Goal: Task Accomplishment & Management: Manage account settings

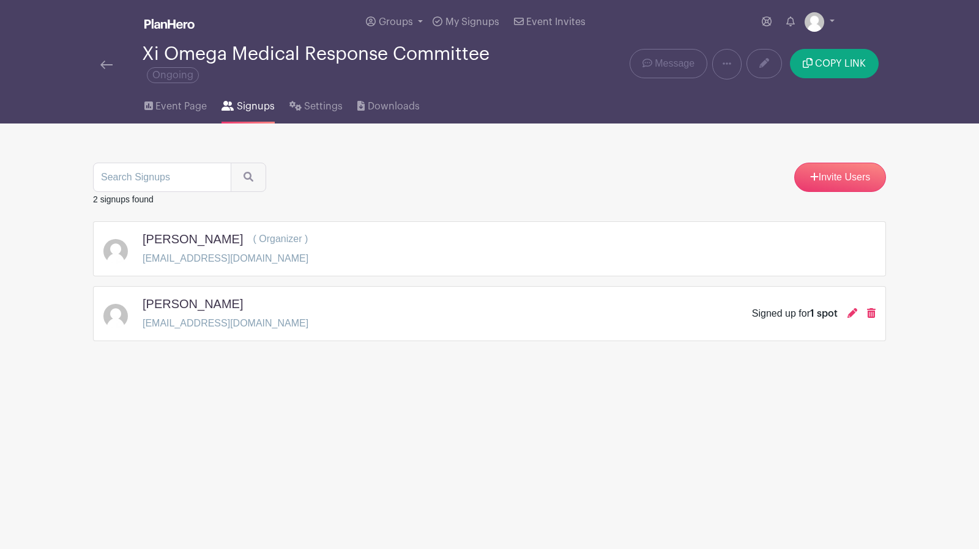
click at [466, 306] on div "[PERSON_NAME] [EMAIL_ADDRESS][DOMAIN_NAME] Signed up for 1 spot" at bounding box center [489, 314] width 772 height 34
click at [197, 301] on h5 "[PERSON_NAME]" at bounding box center [192, 304] width 100 height 15
click at [109, 66] on img at bounding box center [106, 65] width 12 height 9
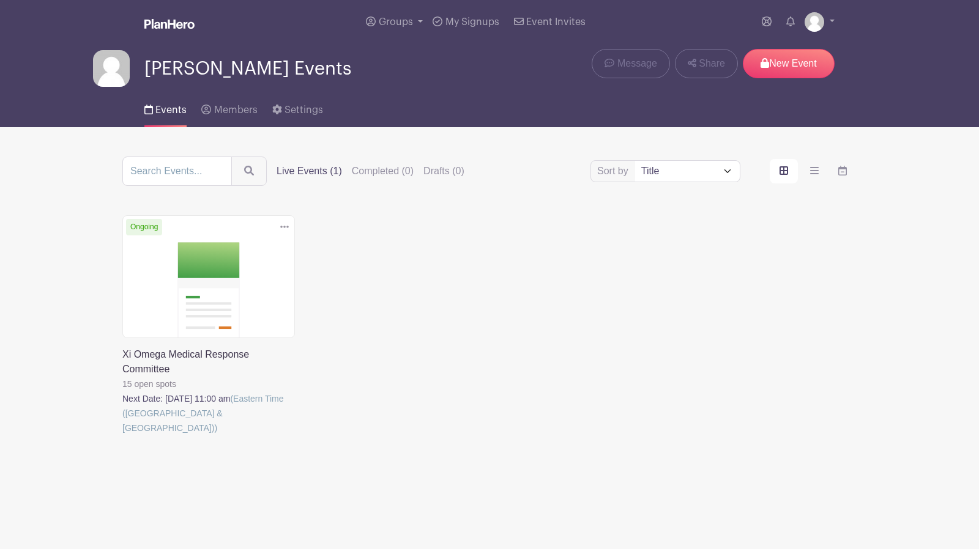
click at [122, 435] on link at bounding box center [122, 435] width 0 height 0
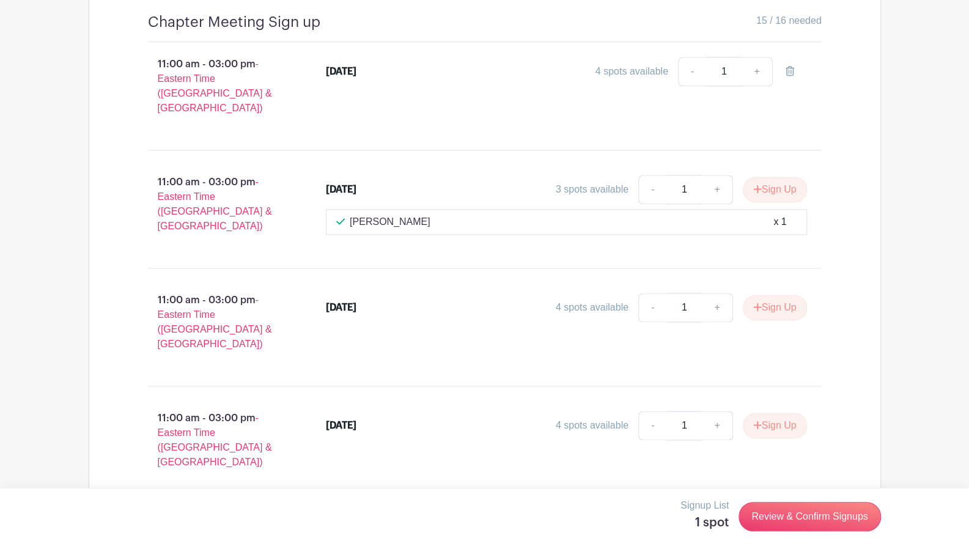
scroll to position [937, 0]
click at [826, 512] on link "Review & Confirm Signups" at bounding box center [810, 516] width 142 height 29
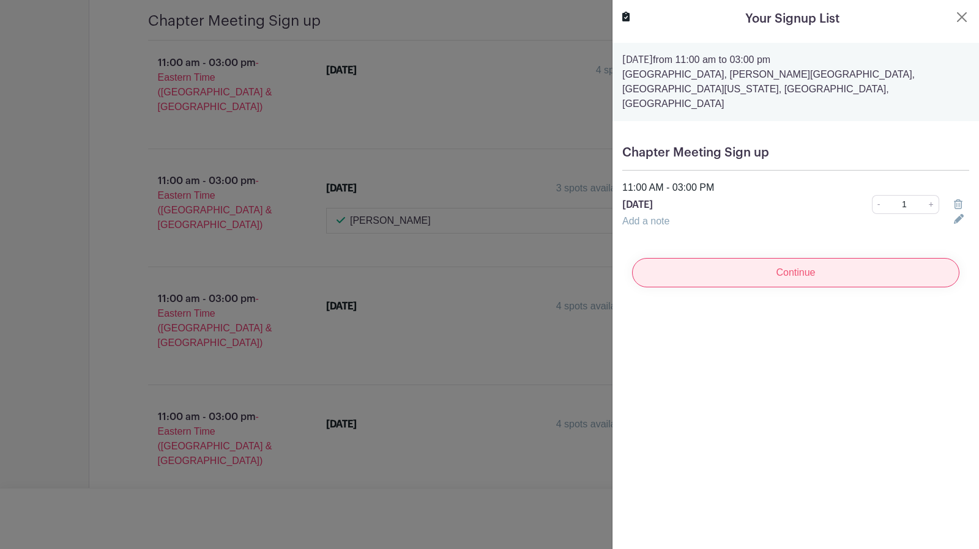
click at [812, 258] on input "Continue" at bounding box center [795, 272] width 327 height 29
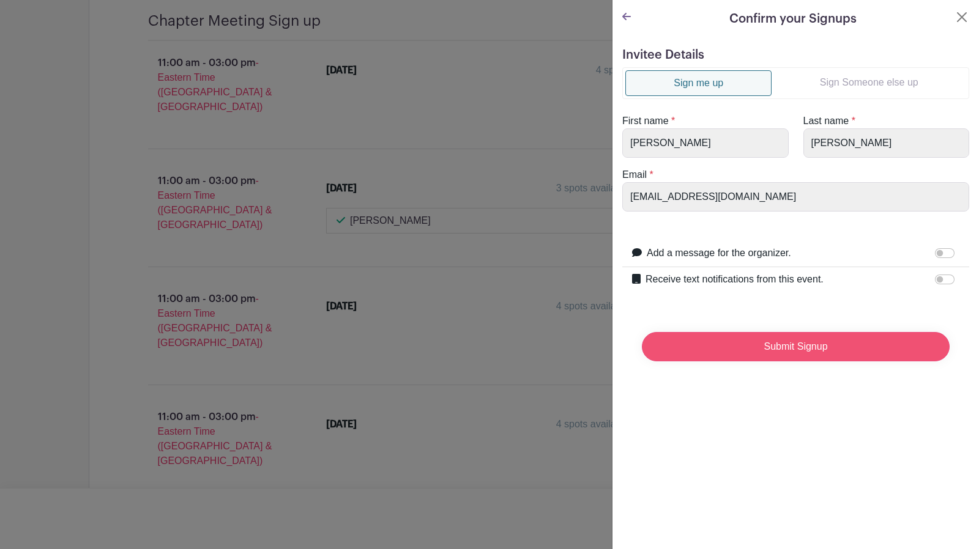
click at [807, 346] on input "Submit Signup" at bounding box center [796, 346] width 308 height 29
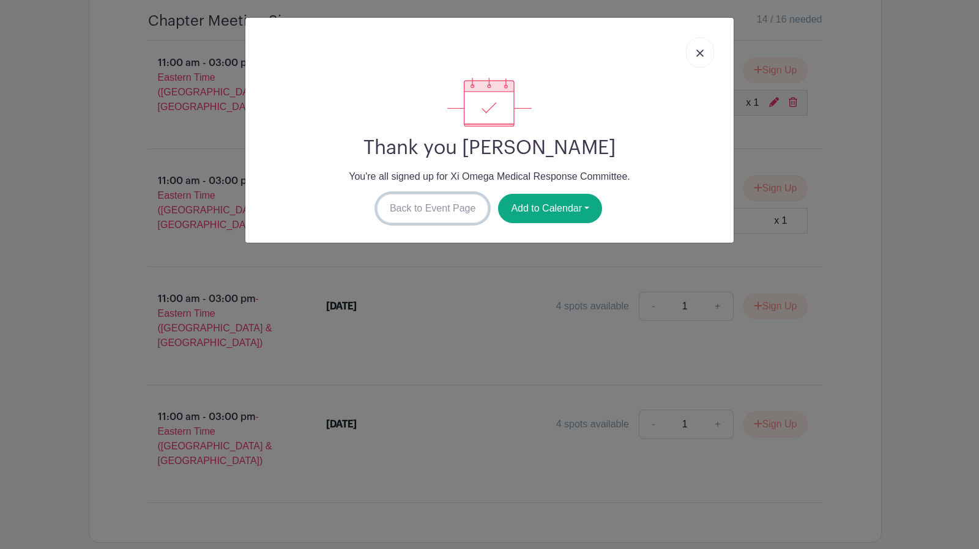
click at [446, 202] on link "Back to Event Page" at bounding box center [433, 208] width 112 height 29
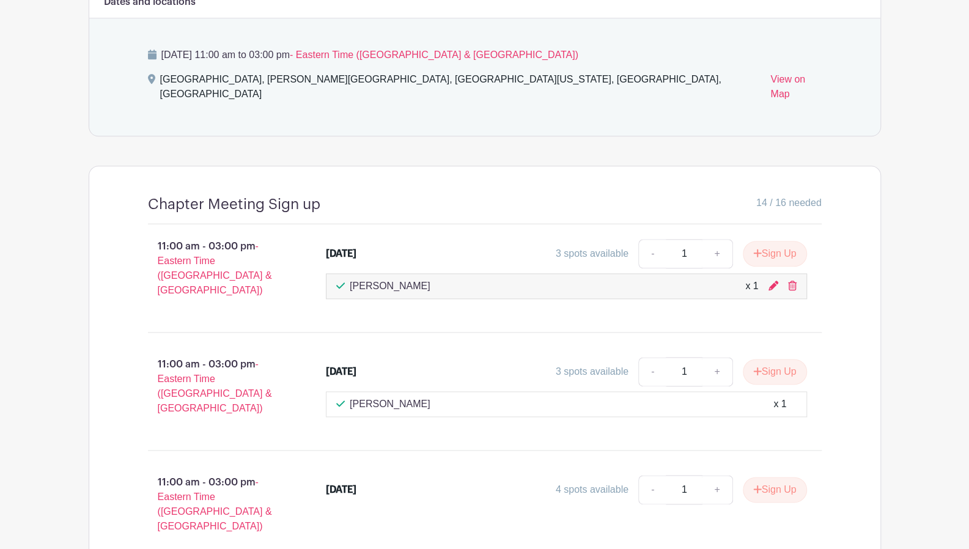
scroll to position [753, 0]
click at [791, 281] on icon at bounding box center [792, 286] width 9 height 10
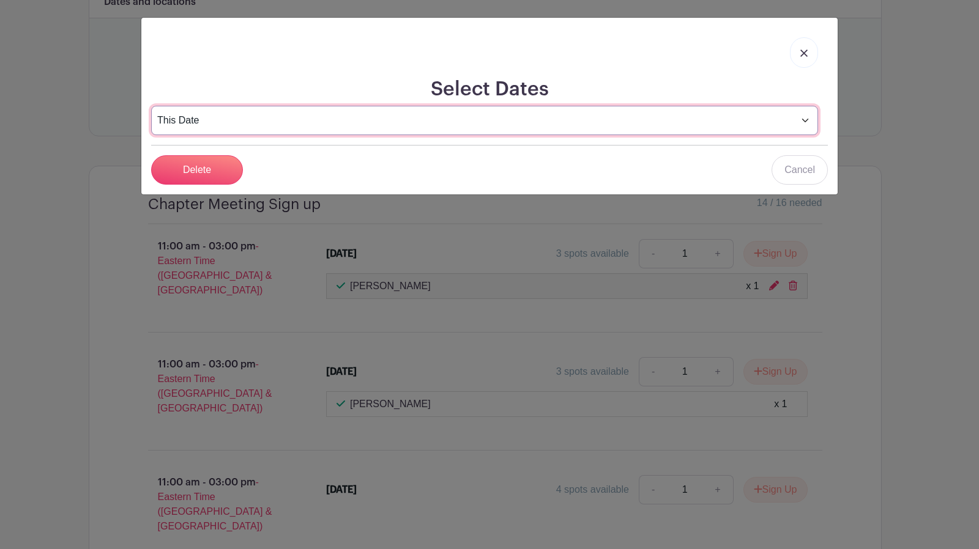
click at [804, 122] on select "This Date Select Dates" at bounding box center [484, 120] width 667 height 29
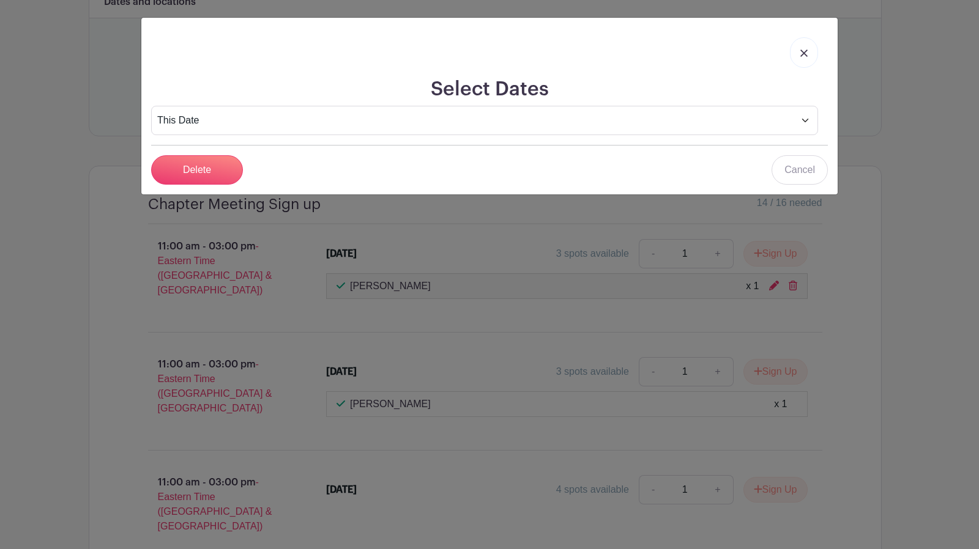
click at [798, 48] on link at bounding box center [804, 52] width 28 height 31
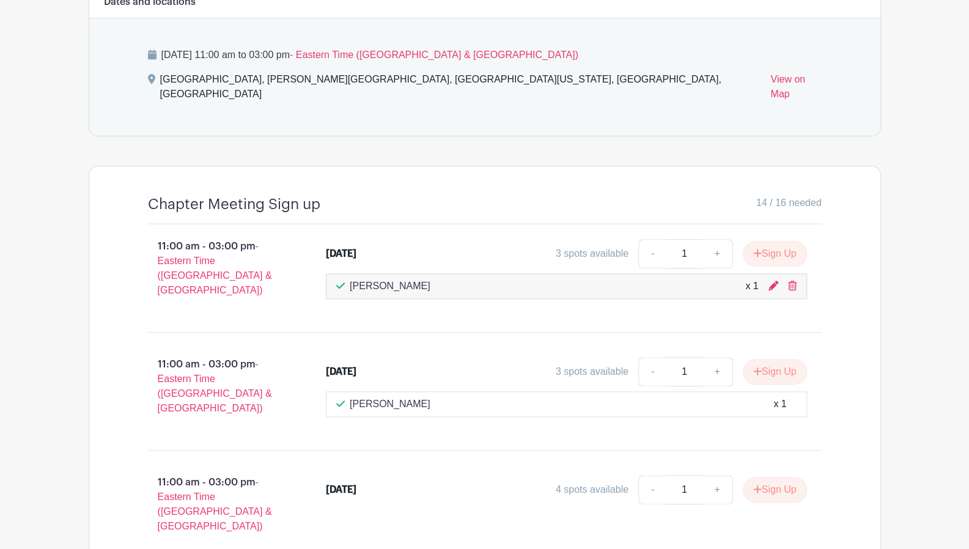
click at [511, 296] on div "11:00 am - 03:00 pm - Eastern Time ([GEOGRAPHIC_DATA] & [GEOGRAPHIC_DATA]) [DAT…" at bounding box center [485, 273] width 733 height 98
click at [774, 281] on icon at bounding box center [774, 286] width 10 height 10
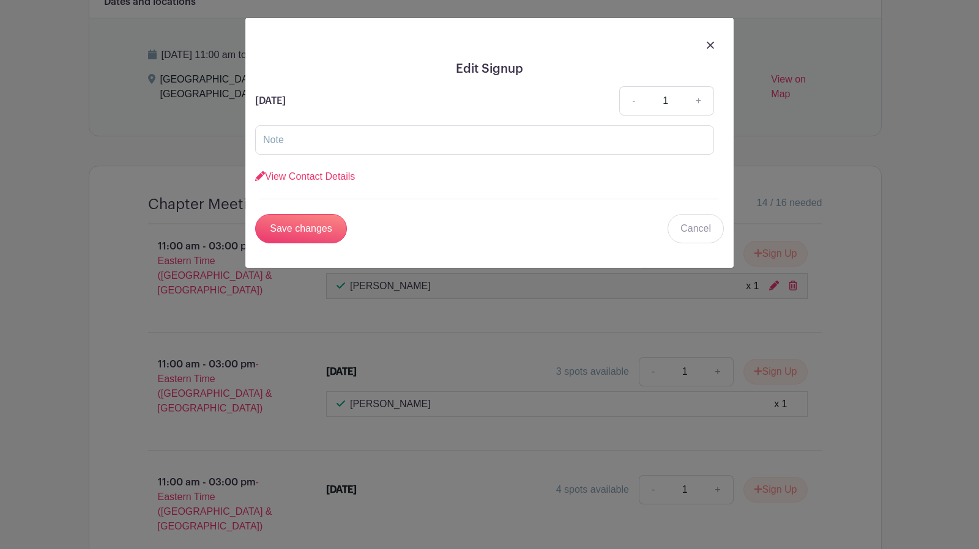
click at [706, 45] on div at bounding box center [489, 45] width 468 height 34
click at [716, 40] on div at bounding box center [489, 45] width 468 height 34
click at [316, 174] on link "View Contact Details" at bounding box center [305, 176] width 100 height 10
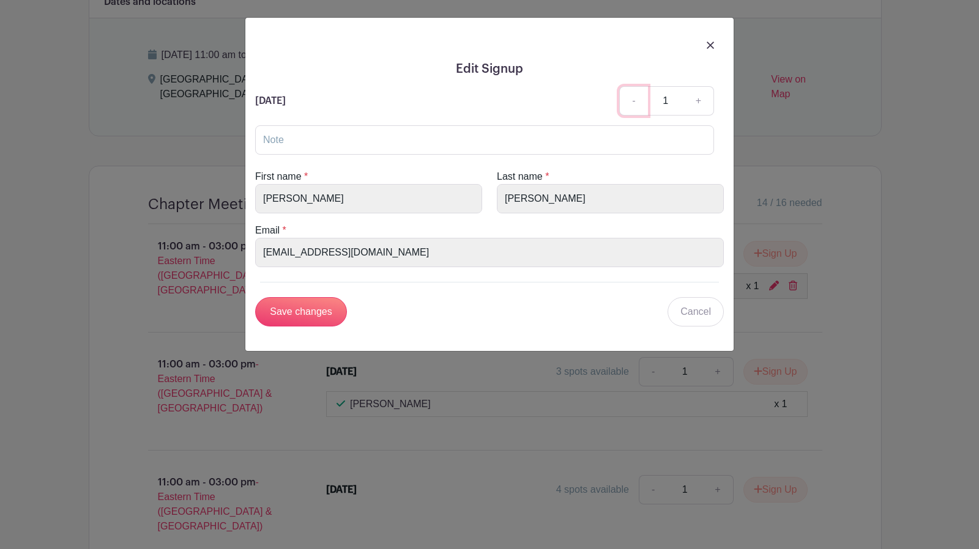
click at [638, 100] on link "-" at bounding box center [633, 100] width 28 height 29
click at [631, 103] on link "-" at bounding box center [633, 100] width 28 height 29
click at [238, 191] on div "Edit Signup [DATE] - 1 + View Contact Details First name * [PERSON_NAME] Last n…" at bounding box center [489, 274] width 979 height 549
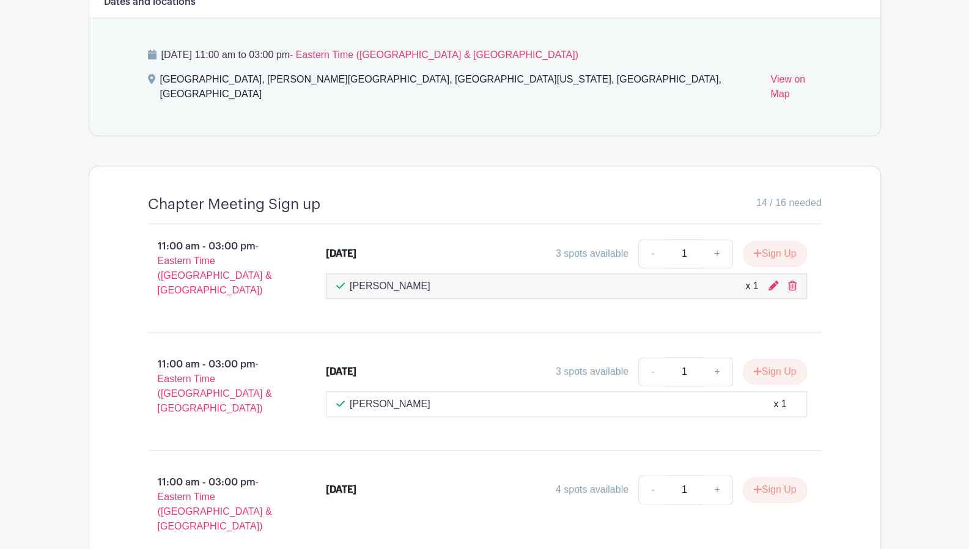
click at [832, 276] on div "[DATE] 3 spots available - 1 + Sign Up [PERSON_NAME] x 1" at bounding box center [573, 273] width 535 height 78
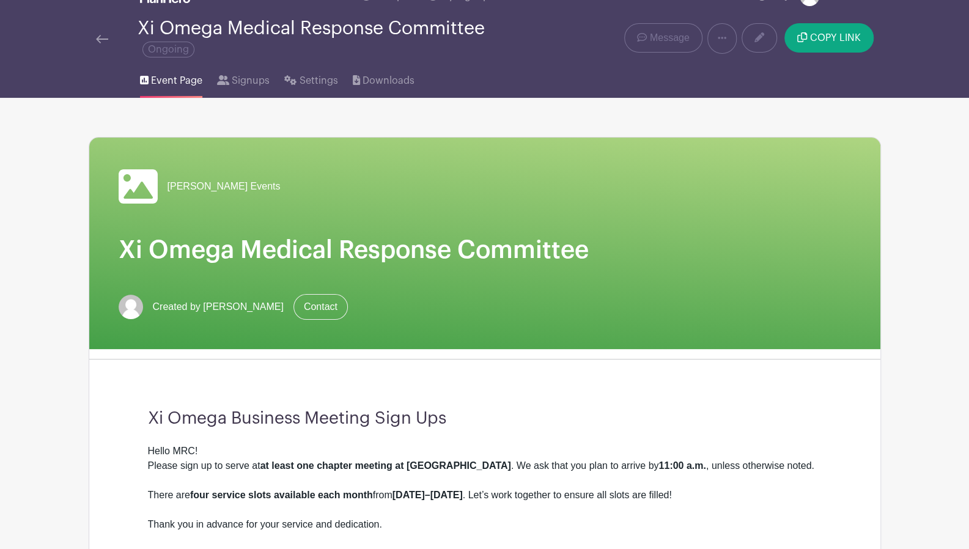
scroll to position [24, 0]
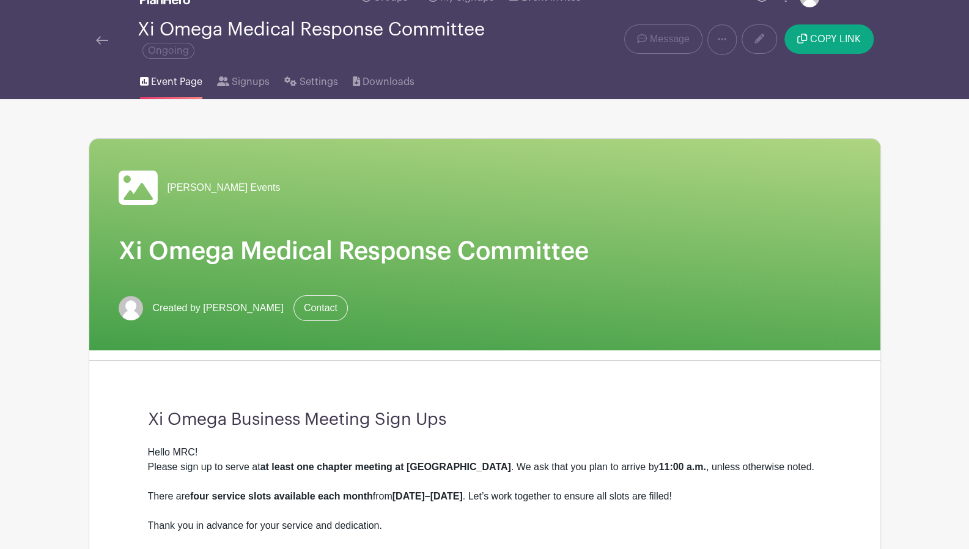
click at [101, 34] on link at bounding box center [102, 39] width 12 height 15
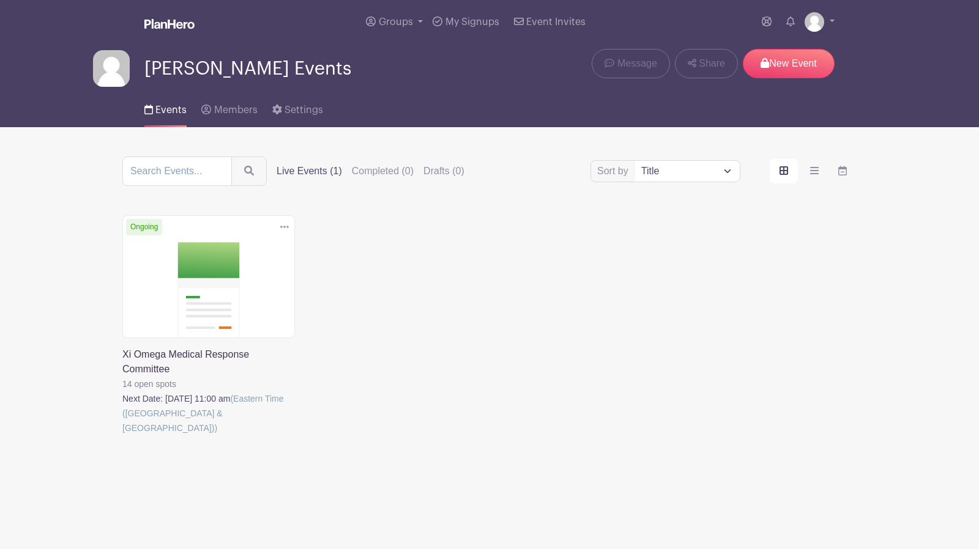
click at [122, 435] on link at bounding box center [122, 435] width 0 height 0
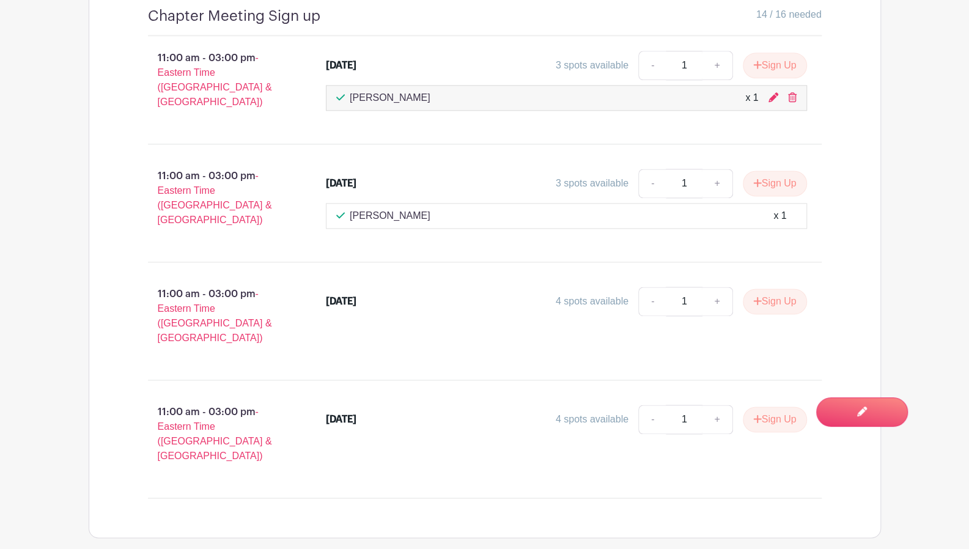
scroll to position [942, 0]
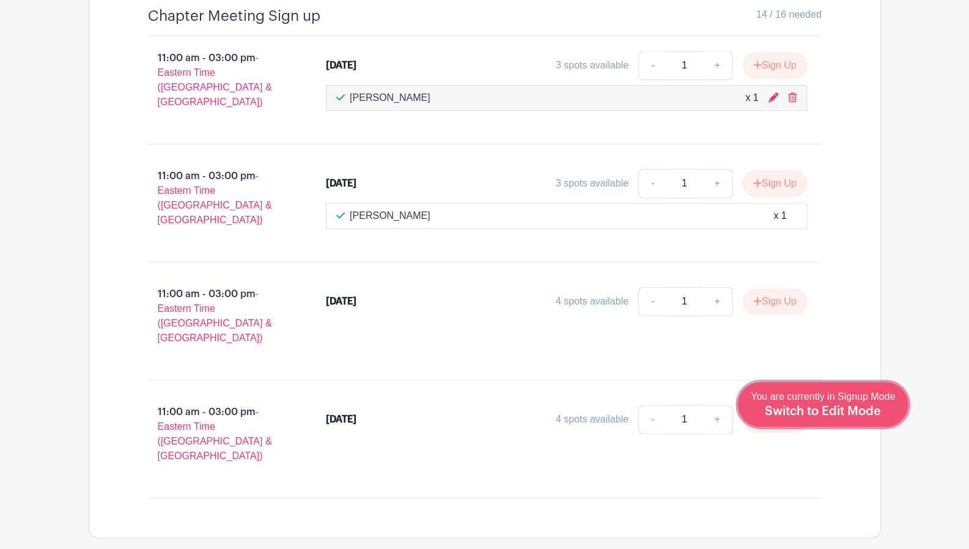
click at [851, 412] on span "Switch to Edit Mode" at bounding box center [823, 411] width 116 height 12
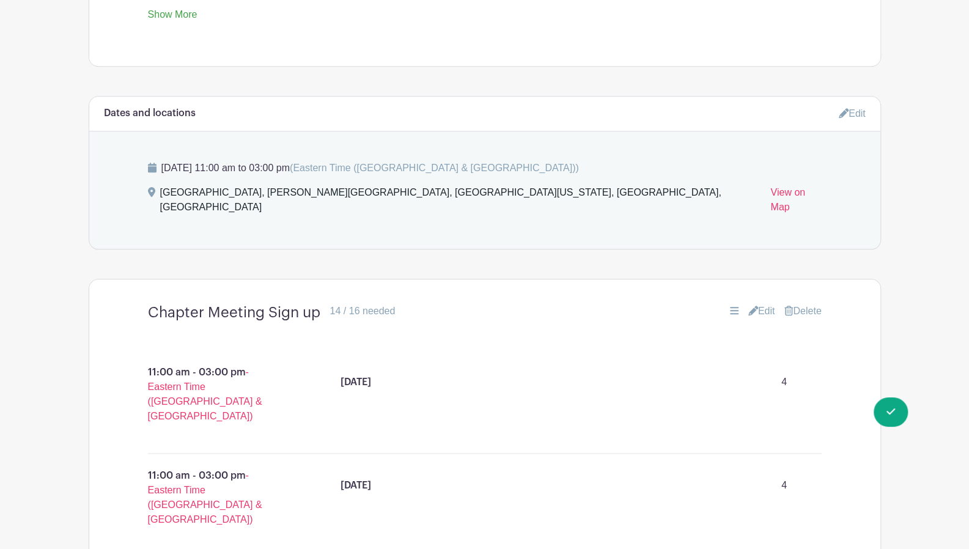
scroll to position [664, 0]
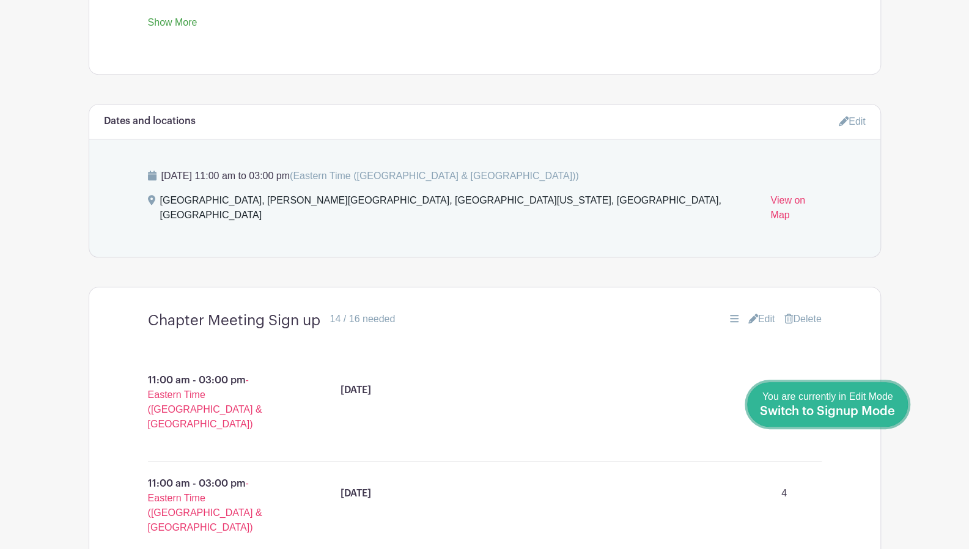
click at [871, 400] on span "You are currently in Edit Mode Switch to Signup Mode" at bounding box center [827, 404] width 135 height 26
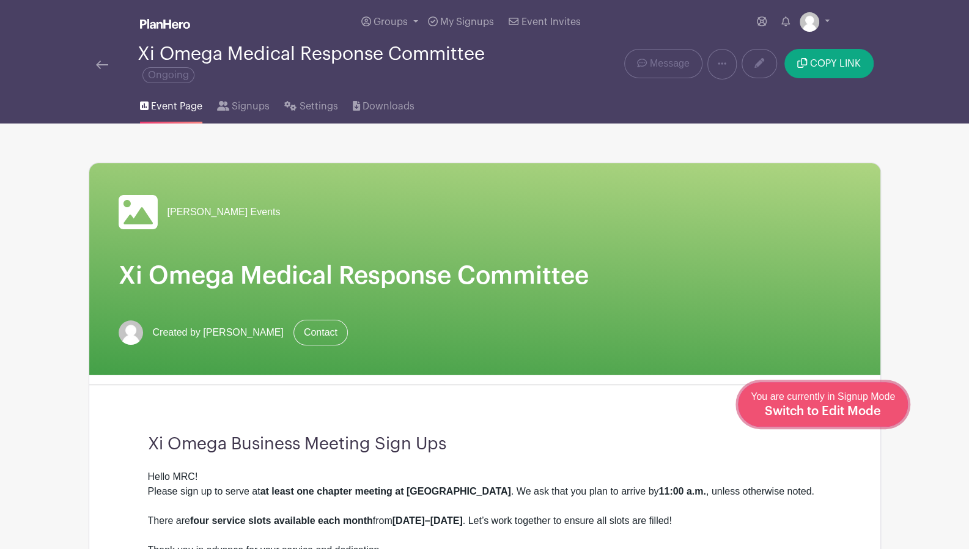
click at [873, 404] on div "You are currently in Signup Mode Switch to Edit Mode" at bounding box center [823, 405] width 144 height 30
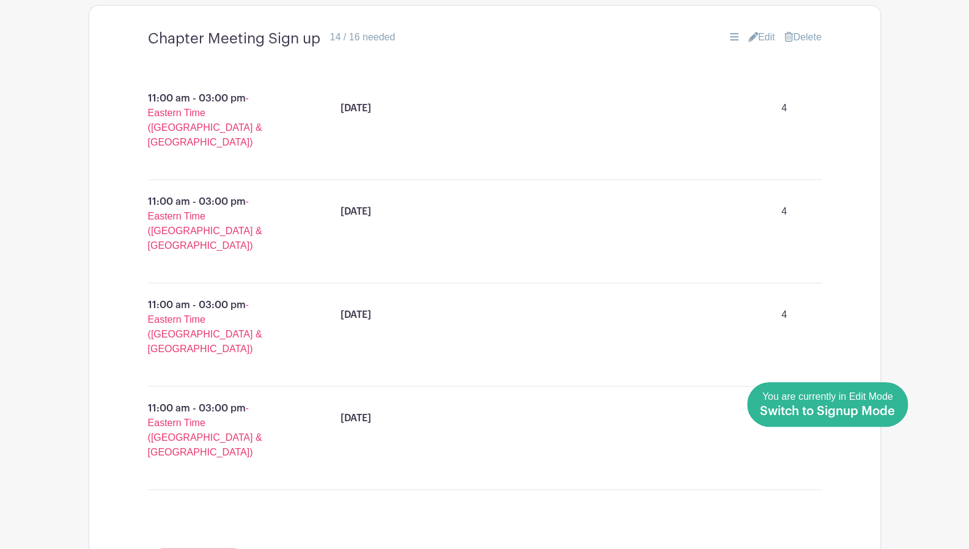
scroll to position [979, 0]
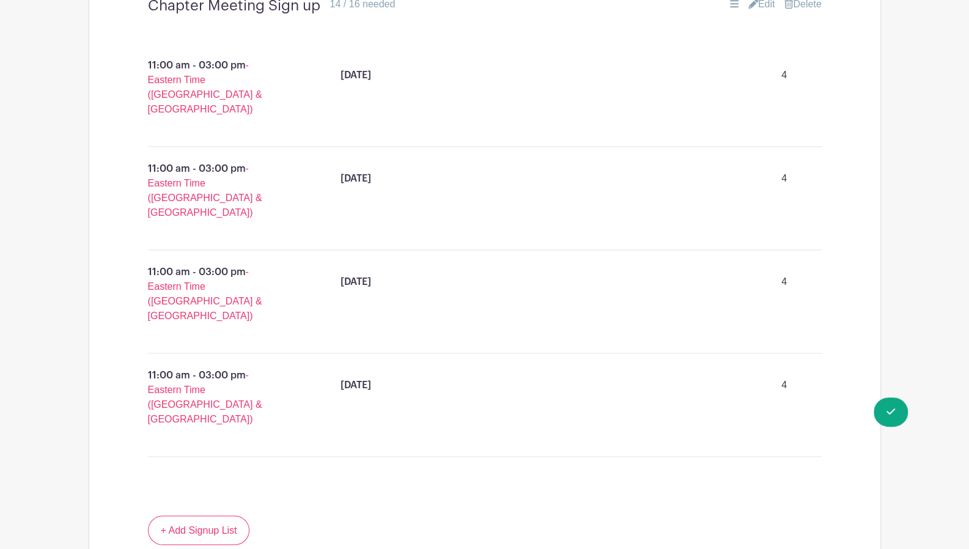
click at [591, 265] on div "[DATE] 4" at bounding box center [576, 282] width 481 height 34
click at [642, 265] on div "[DATE] 4" at bounding box center [576, 282] width 481 height 34
click at [161, 260] on p "11:00 am - 03:00 pm - Eastern Time ([GEOGRAPHIC_DATA] & [GEOGRAPHIC_DATA])" at bounding box center [210, 294] width 183 height 68
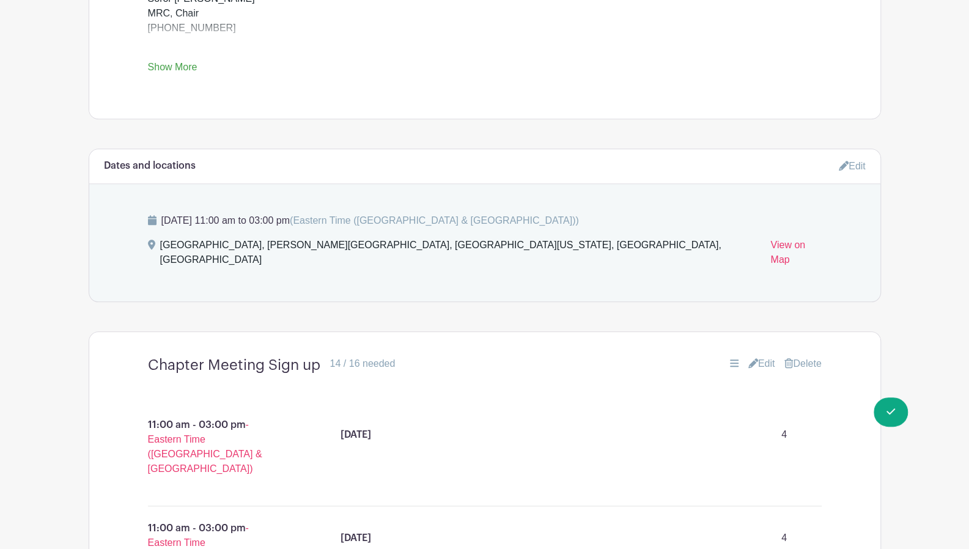
scroll to position [602, 0]
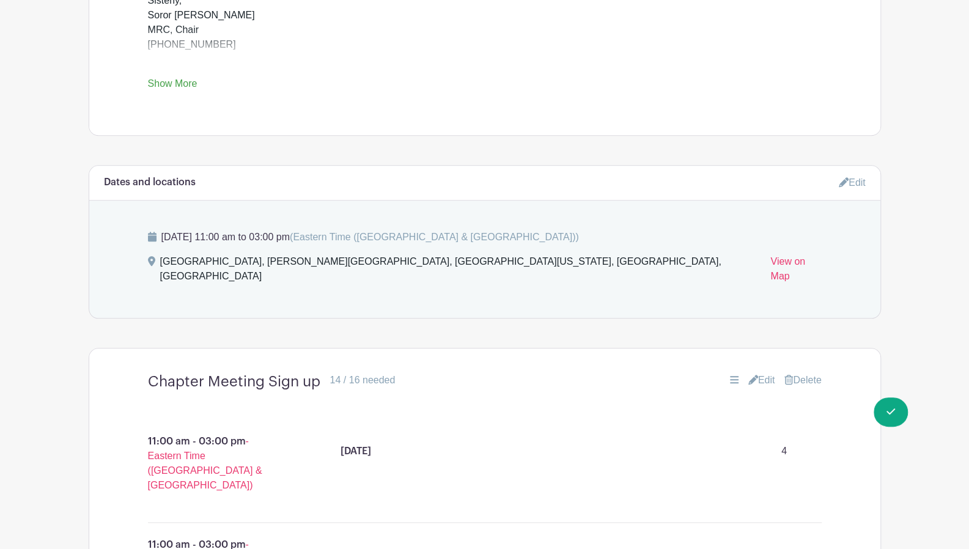
click at [760, 373] on link "Edit" at bounding box center [762, 380] width 27 height 15
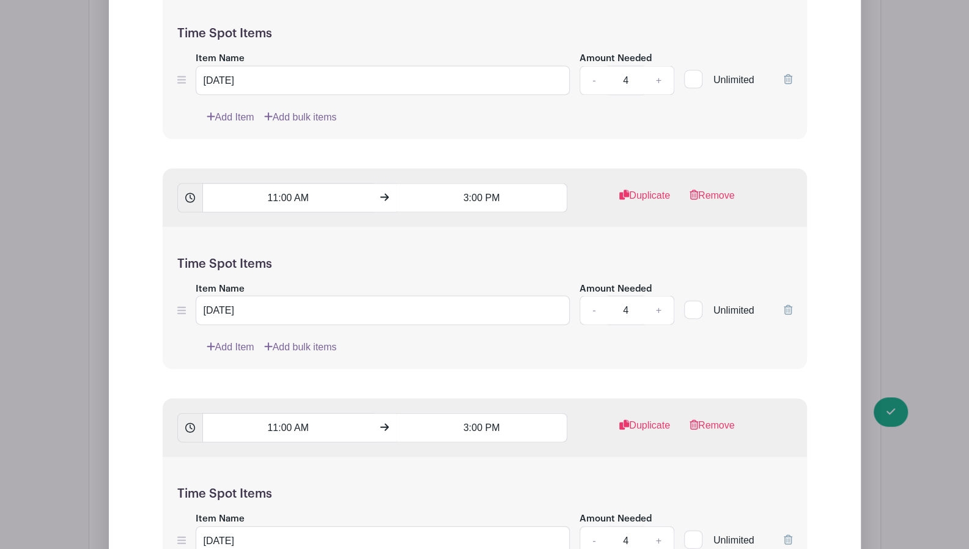
scroll to position [1520, 0]
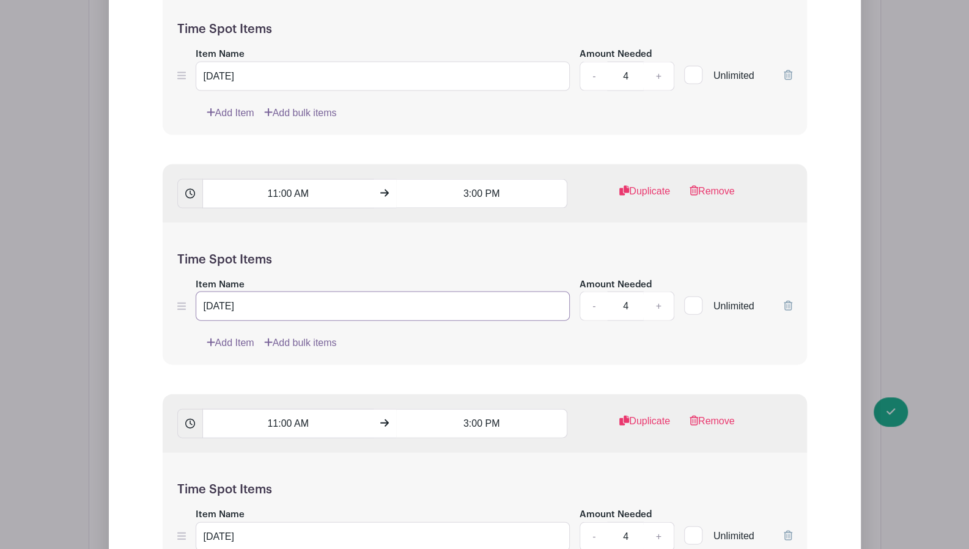
click at [357, 292] on input "[DATE]" at bounding box center [383, 306] width 375 height 29
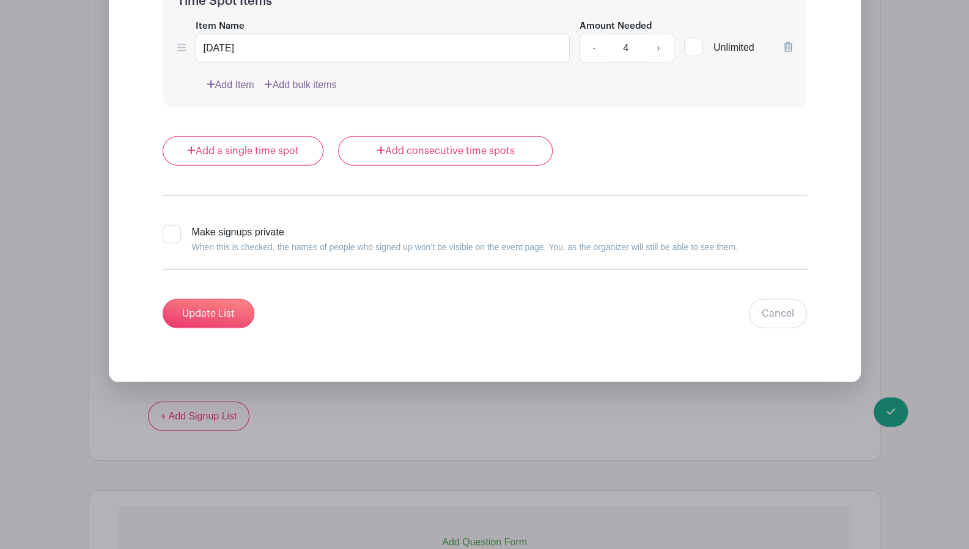
scroll to position [2009, 0]
type input "[DATE]"
click at [190, 298] on input "Update List" at bounding box center [209, 312] width 92 height 29
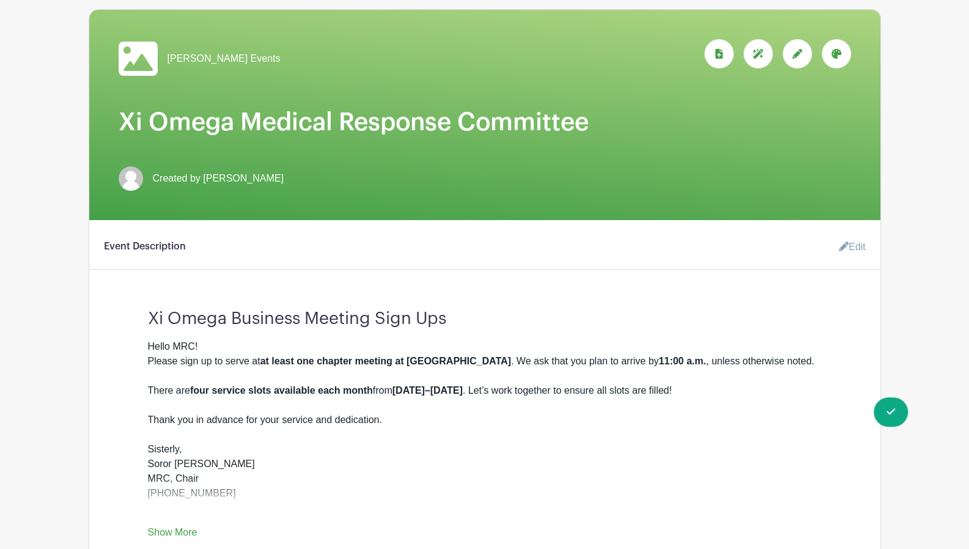
scroll to position [0, 0]
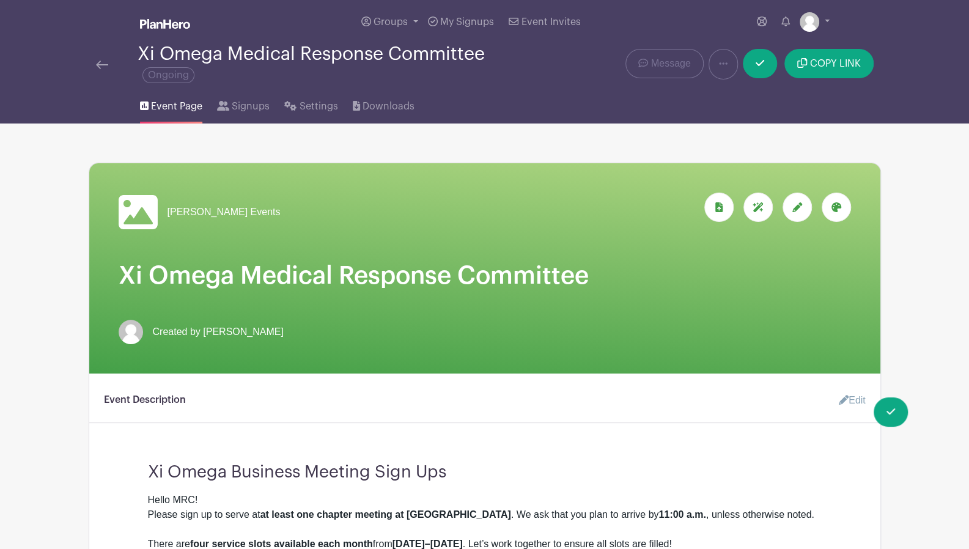
click at [108, 61] on div at bounding box center [117, 64] width 42 height 15
click at [98, 64] on img at bounding box center [102, 65] width 12 height 9
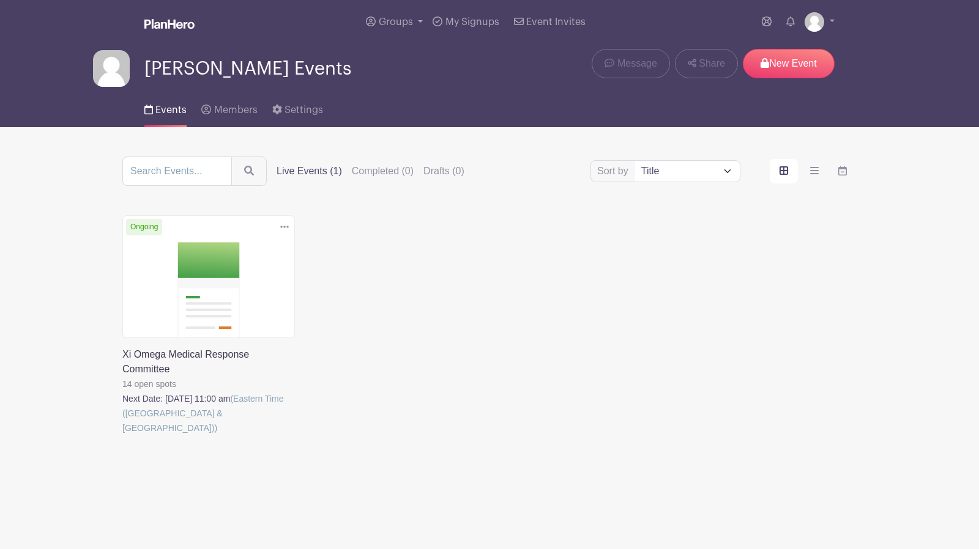
click at [122, 435] on link at bounding box center [122, 435] width 0 height 0
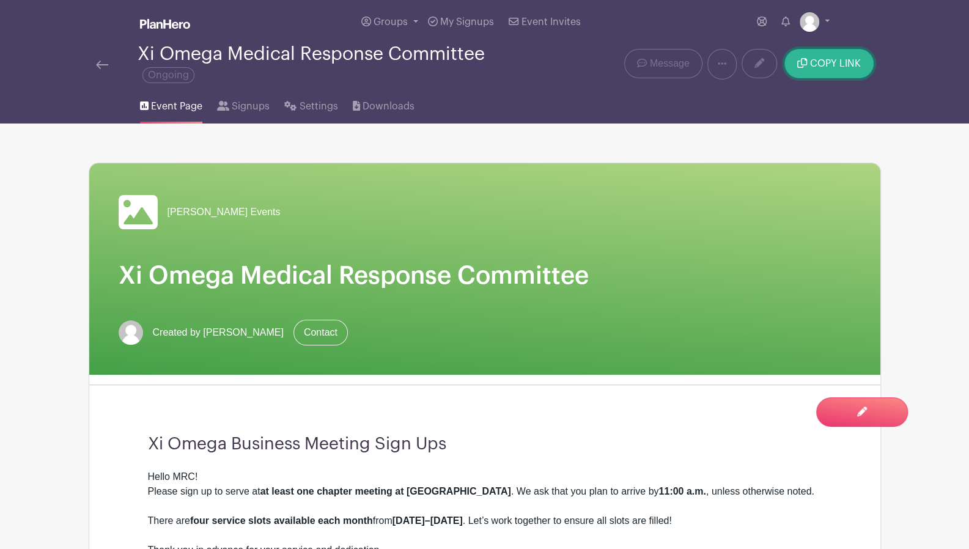
click at [832, 61] on span "COPY LINK" at bounding box center [835, 64] width 51 height 10
click at [826, 64] on span "COPY LINK" at bounding box center [835, 64] width 51 height 10
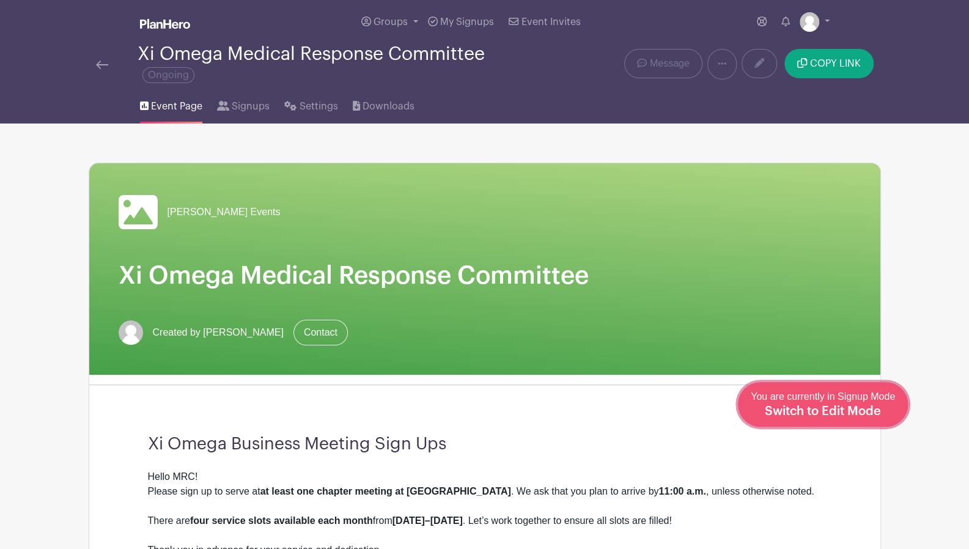
click at [868, 409] on span "Switch to Edit Mode" at bounding box center [823, 411] width 116 height 12
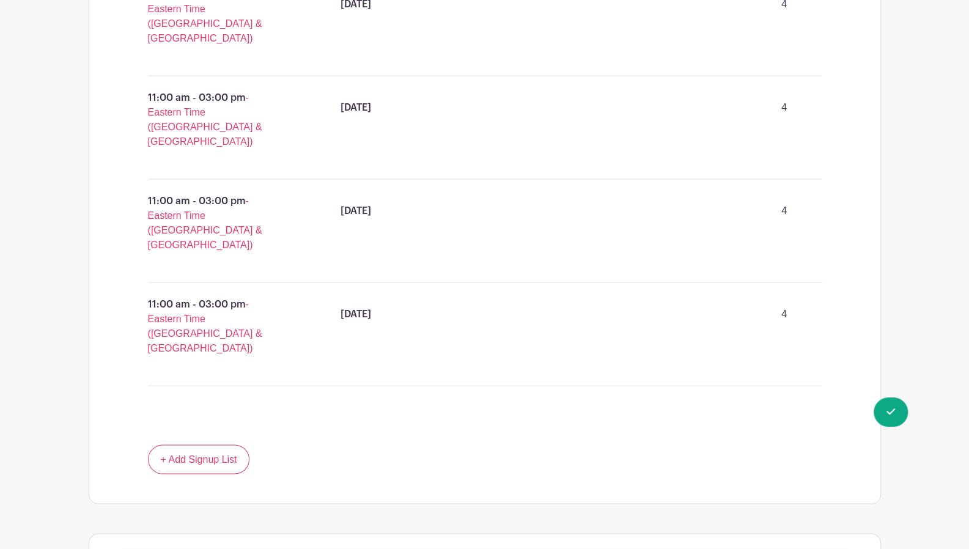
scroll to position [786, 0]
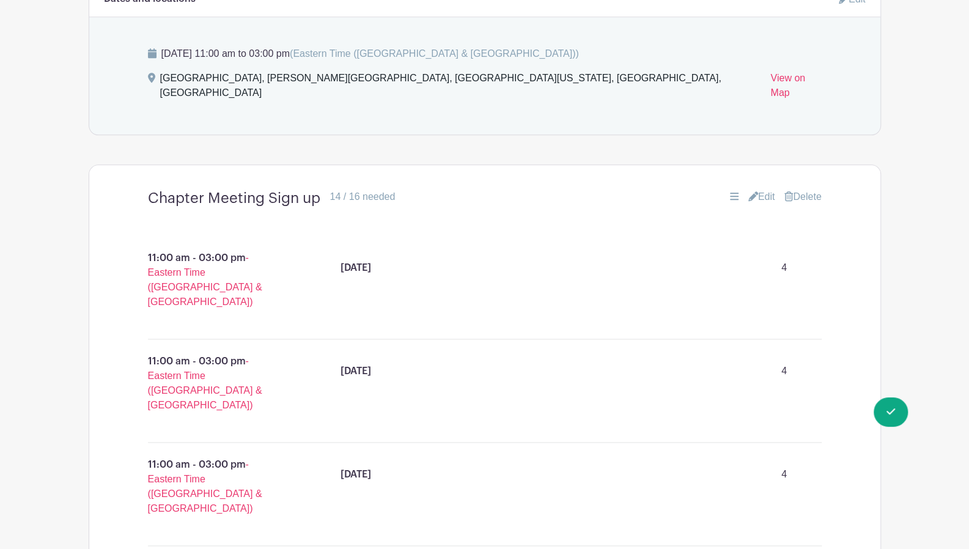
click at [758, 190] on link "Edit" at bounding box center [762, 197] width 27 height 15
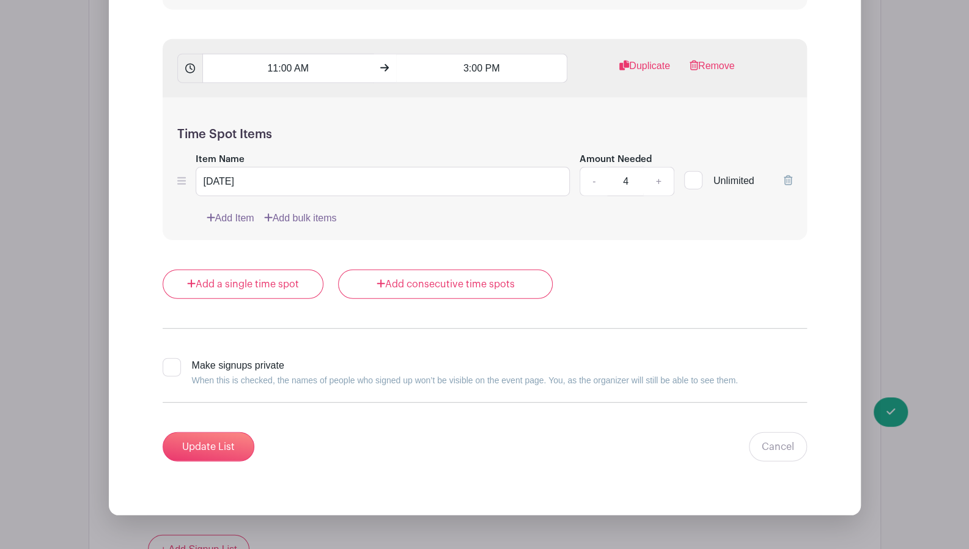
scroll to position [1887, 0]
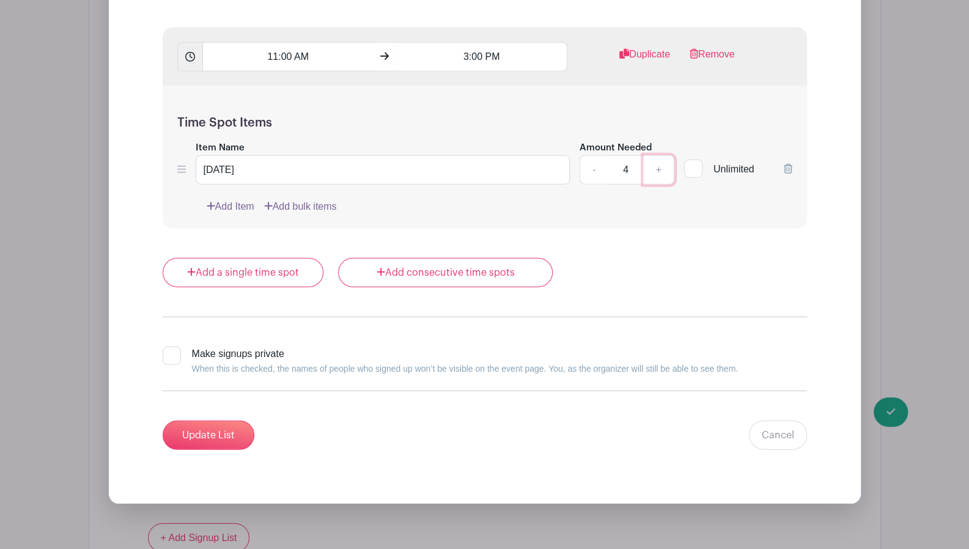
click at [660, 155] on link "+" at bounding box center [658, 169] width 31 height 29
type input "6"
click at [215, 421] on input "Update List" at bounding box center [209, 435] width 92 height 29
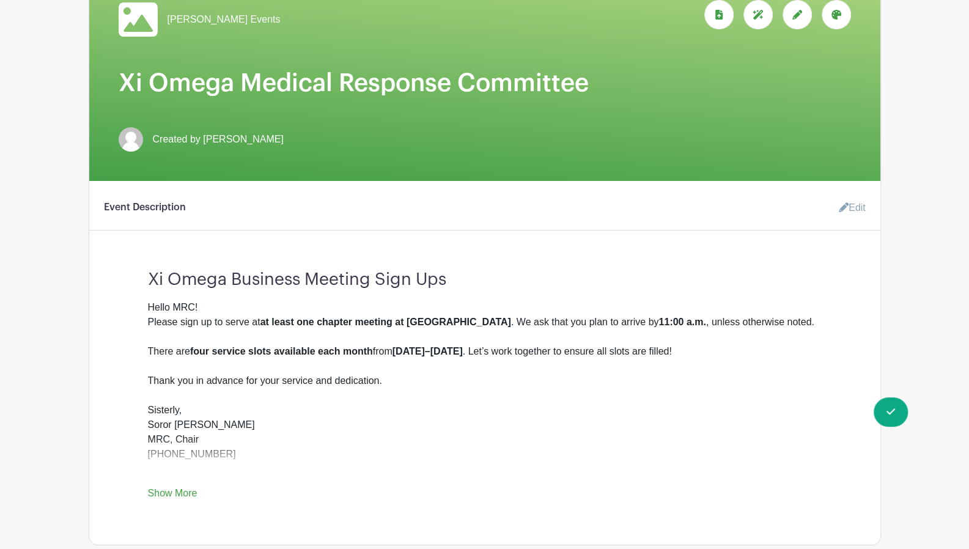
scroll to position [0, 0]
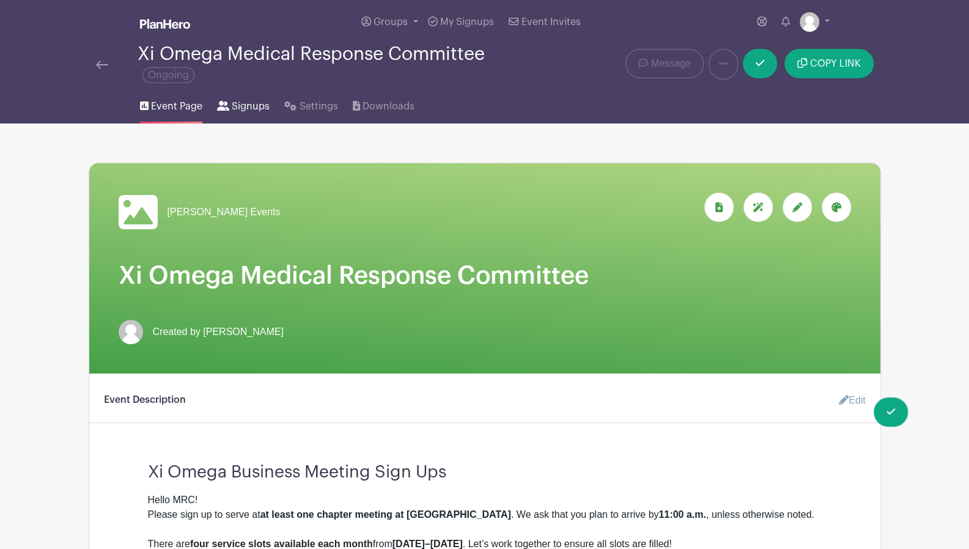
click at [248, 108] on span "Signups" at bounding box center [251, 106] width 38 height 15
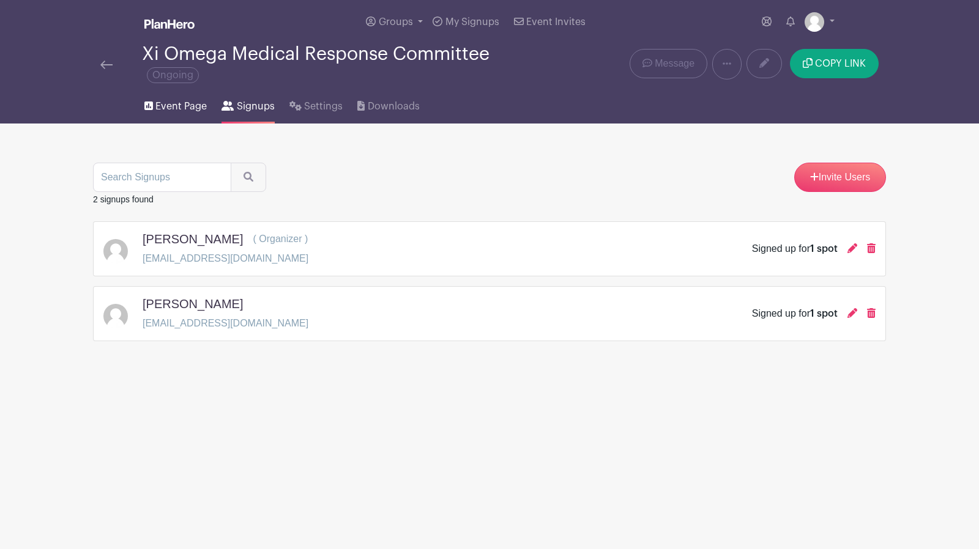
click at [181, 108] on span "Event Page" at bounding box center [180, 106] width 51 height 15
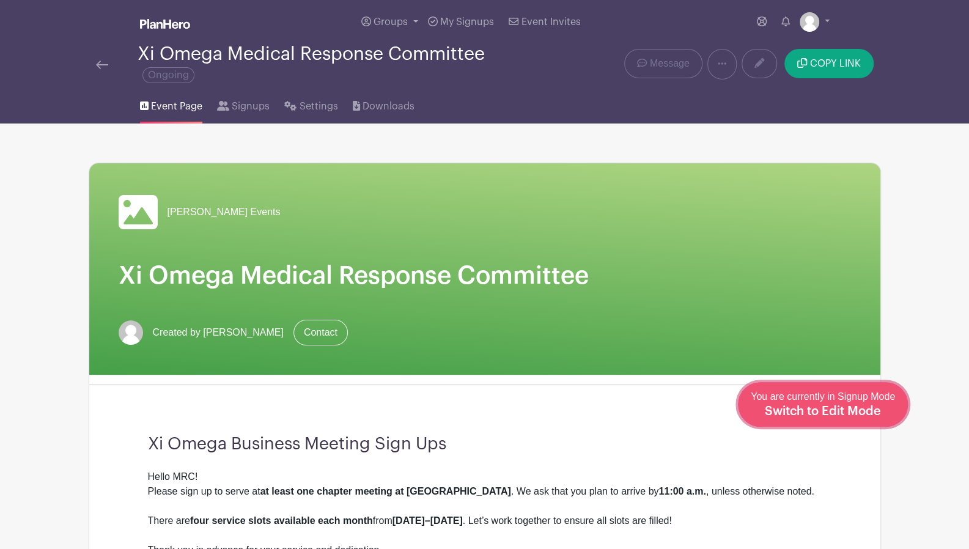
click at [849, 405] on div "You are currently in Signup Mode Switch to Edit Mode" at bounding box center [823, 405] width 144 height 30
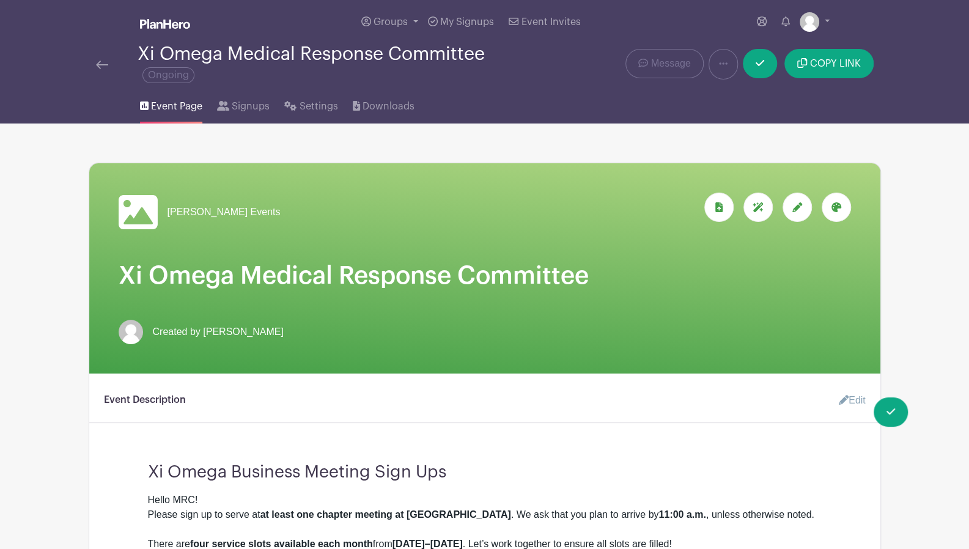
click at [100, 62] on img at bounding box center [102, 65] width 12 height 9
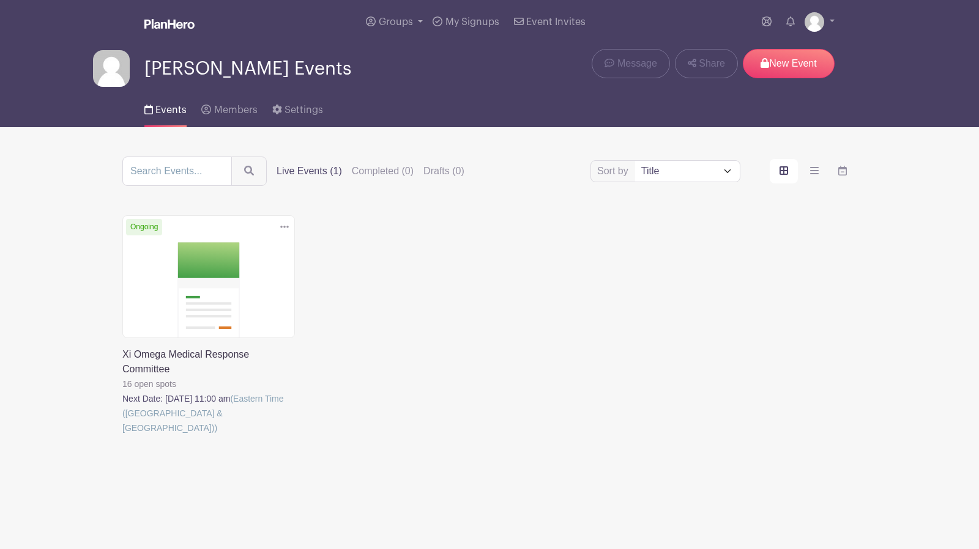
click at [122, 435] on link at bounding box center [122, 435] width 0 height 0
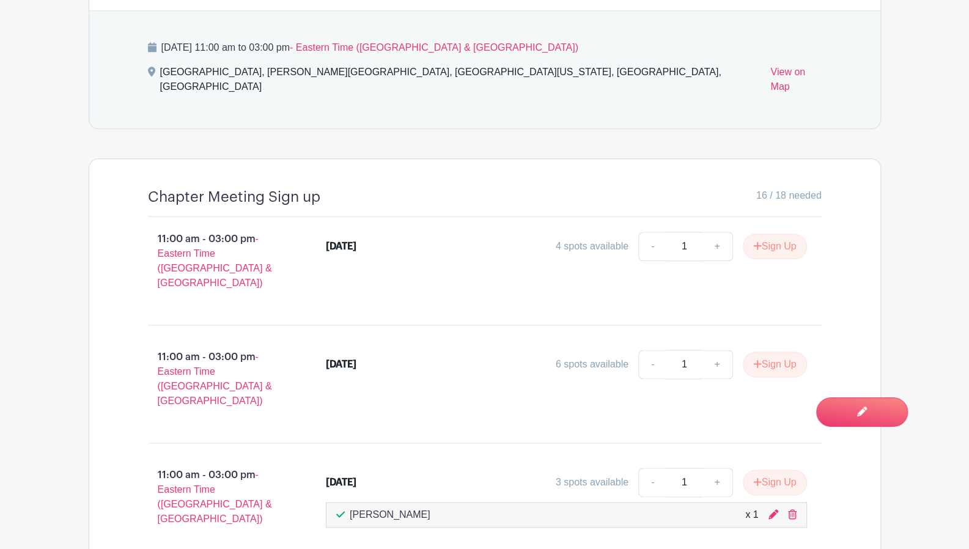
scroll to position [697, 0]
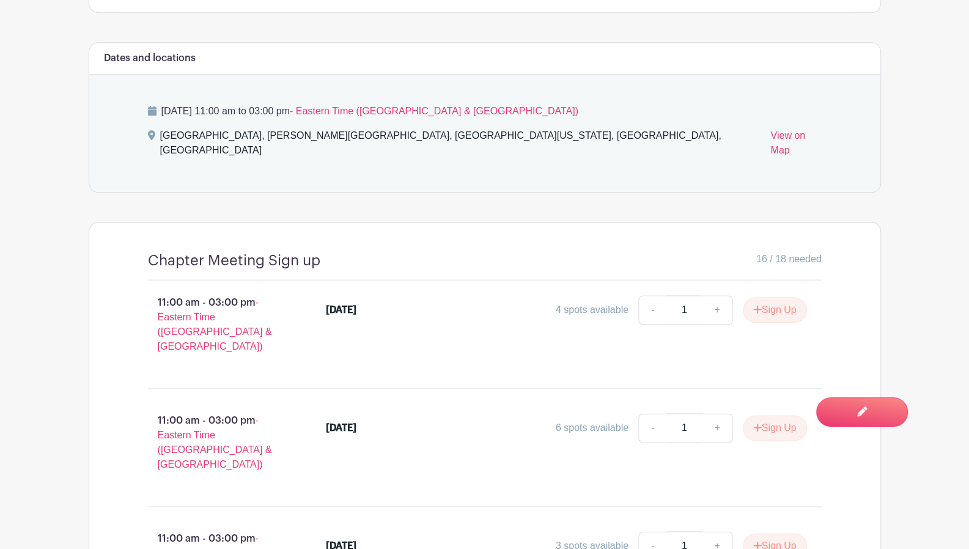
click at [938, 283] on main "Groups All Groups [PERSON_NAME] Events My Signups Event Invites My account Logo…" at bounding box center [484, 81] width 969 height 1556
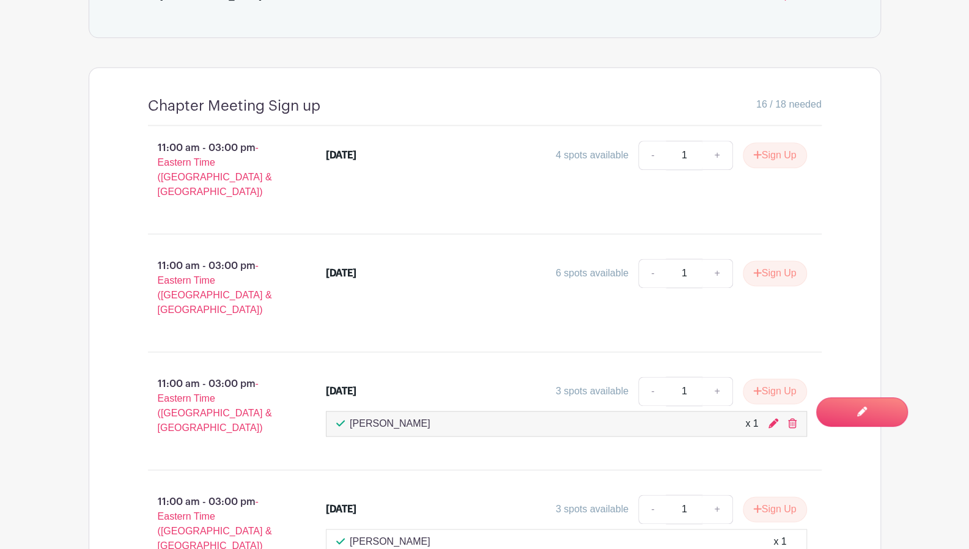
scroll to position [881, 0]
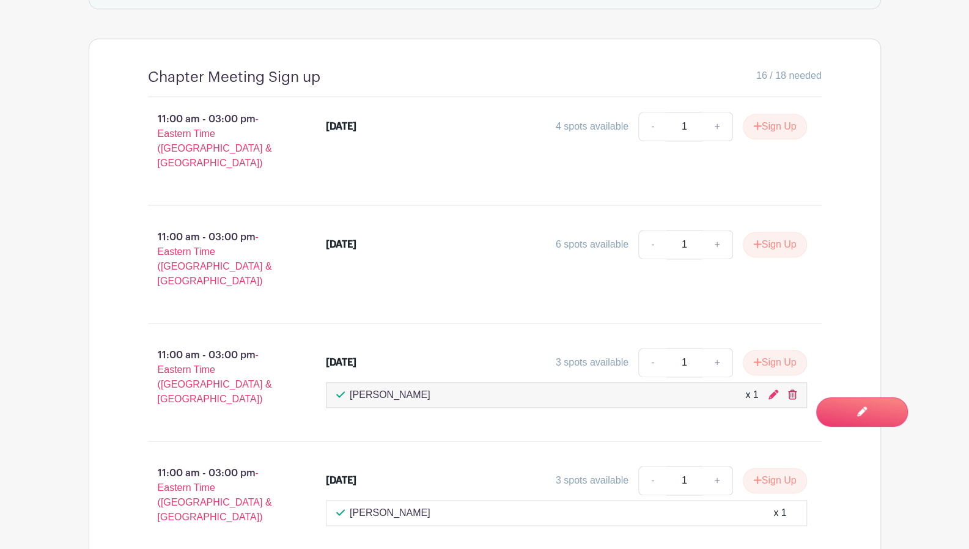
click at [795, 390] on icon at bounding box center [792, 395] width 9 height 10
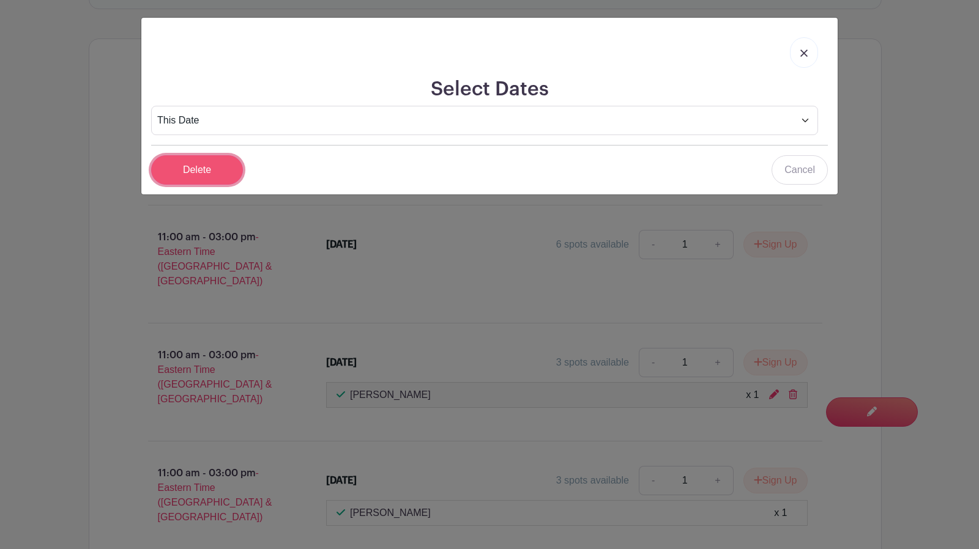
click at [201, 171] on input "Delete" at bounding box center [197, 169] width 92 height 29
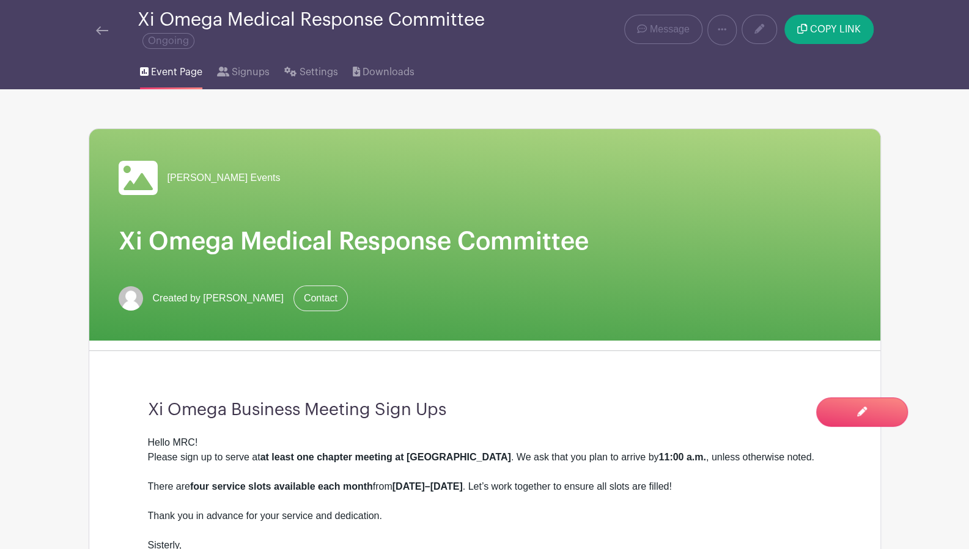
scroll to position [0, 0]
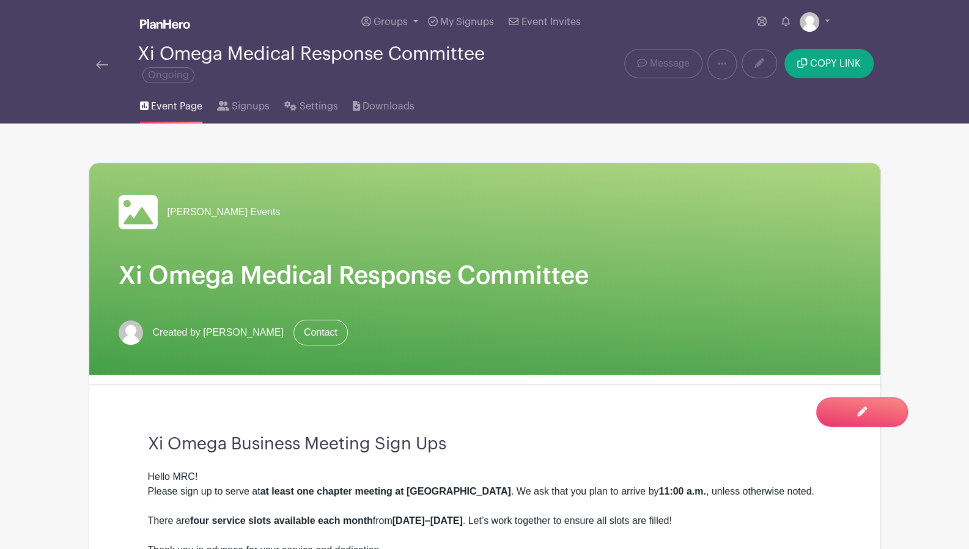
click at [96, 64] on img at bounding box center [102, 65] width 12 height 9
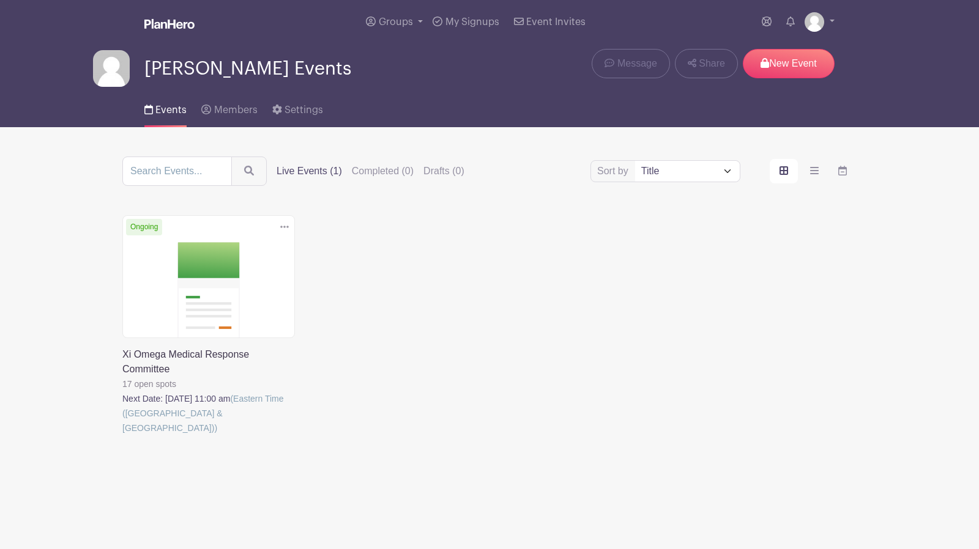
click at [122, 435] on link at bounding box center [122, 435] width 0 height 0
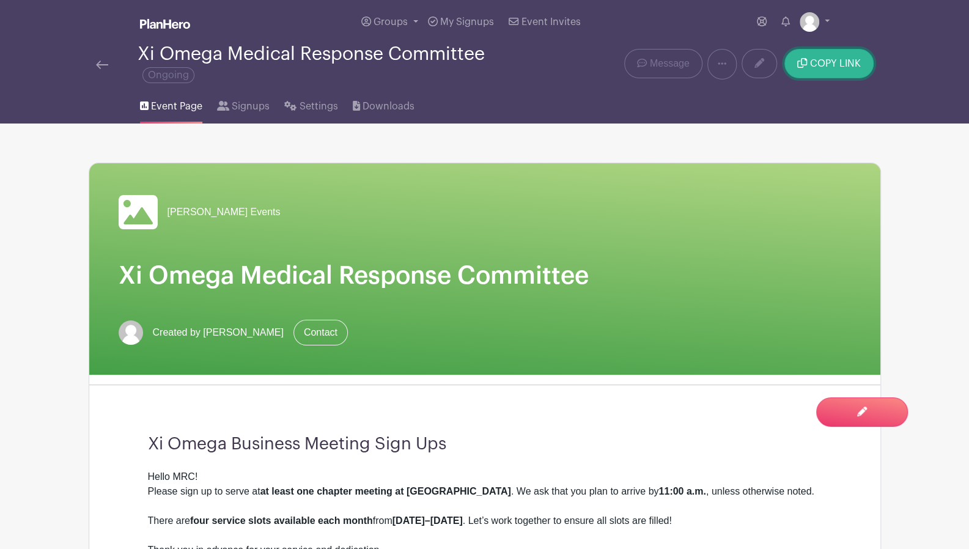
click at [822, 65] on span "COPY LINK" at bounding box center [835, 64] width 51 height 10
